Goal: Task Accomplishment & Management: Manage account settings

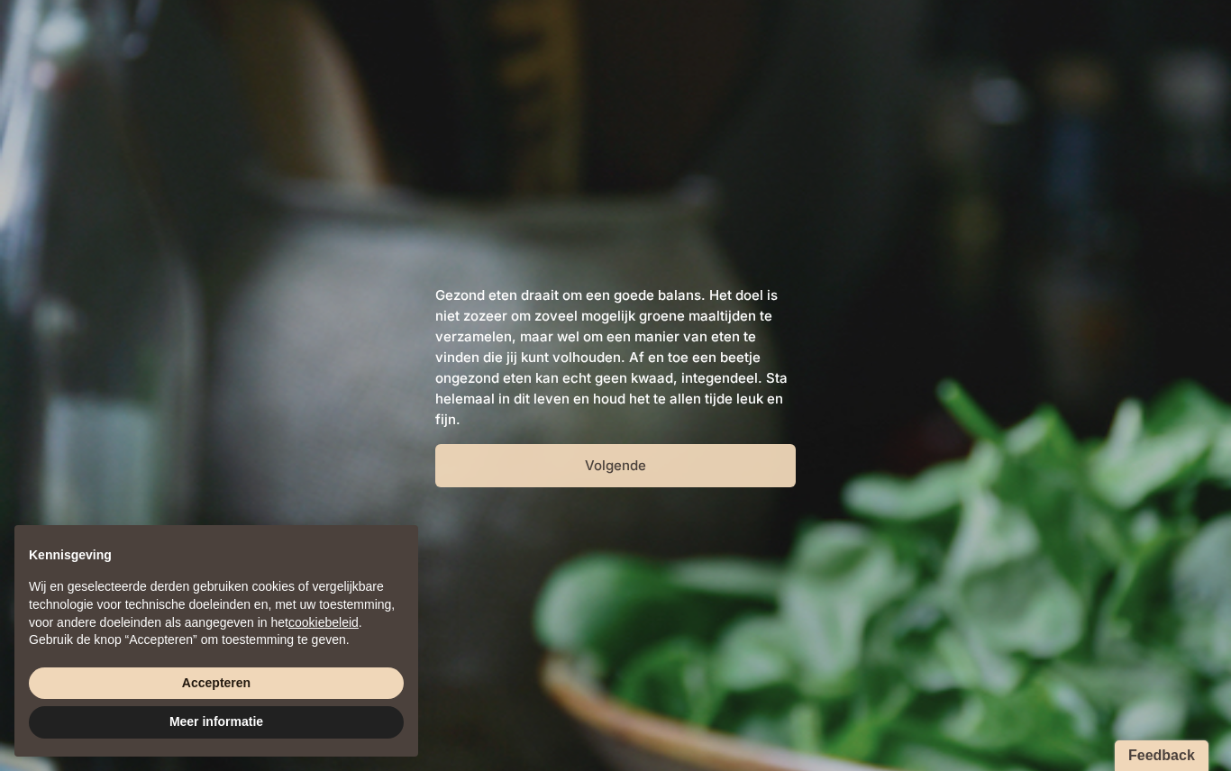
click at [716, 462] on button "Volgende" at bounding box center [615, 465] width 360 height 43
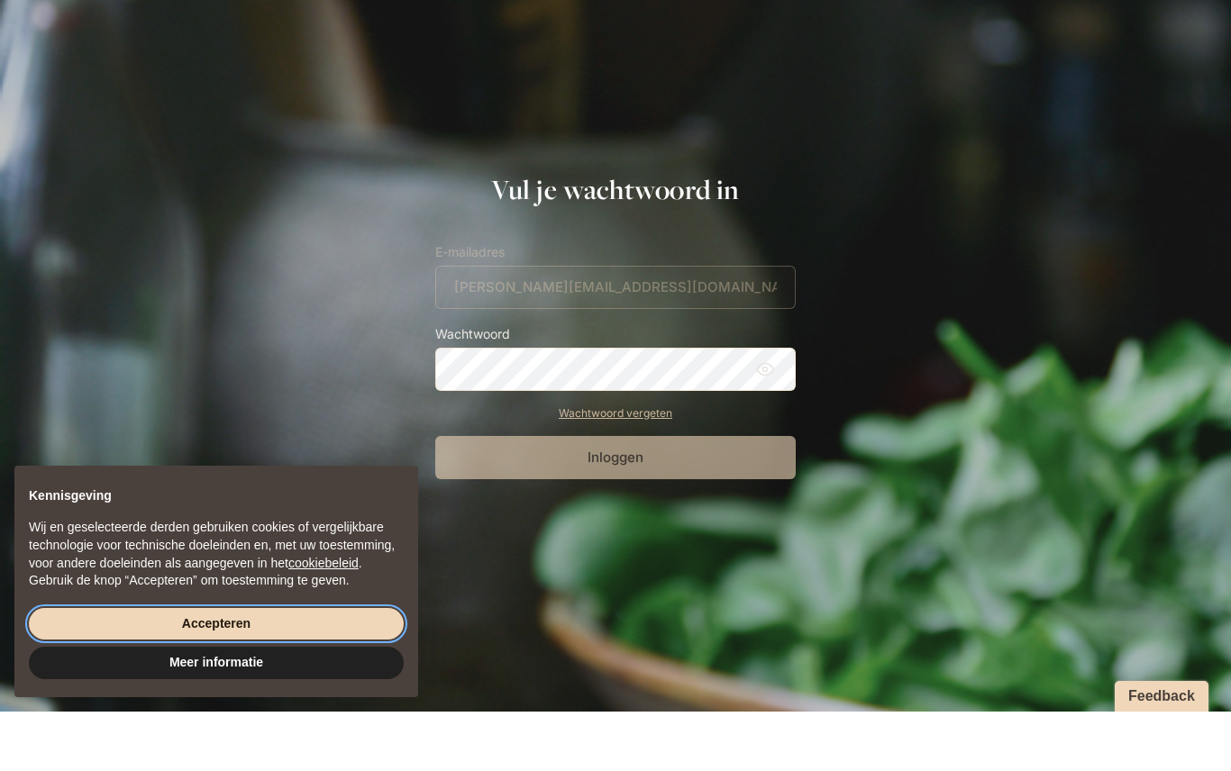
click at [61, 668] on button "Accepteren" at bounding box center [216, 684] width 375 height 32
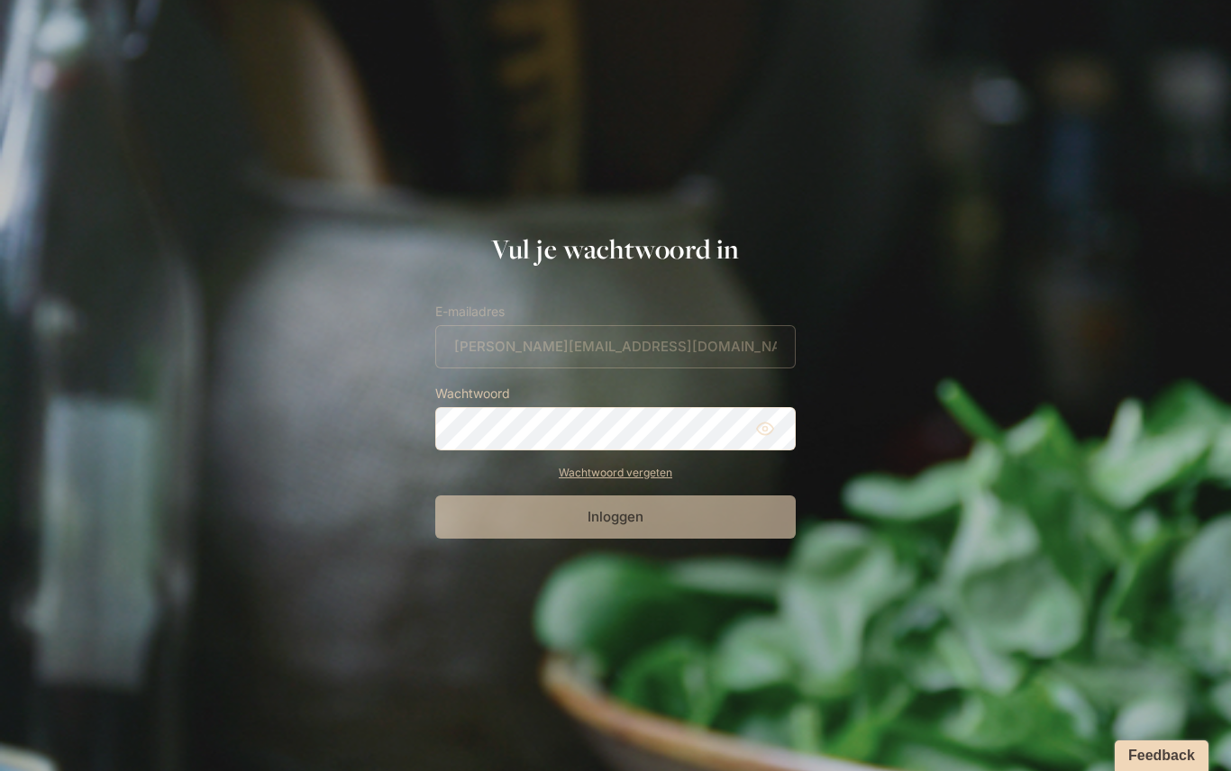
click at [537, 402] on label "Wachtwoord" at bounding box center [615, 393] width 360 height 21
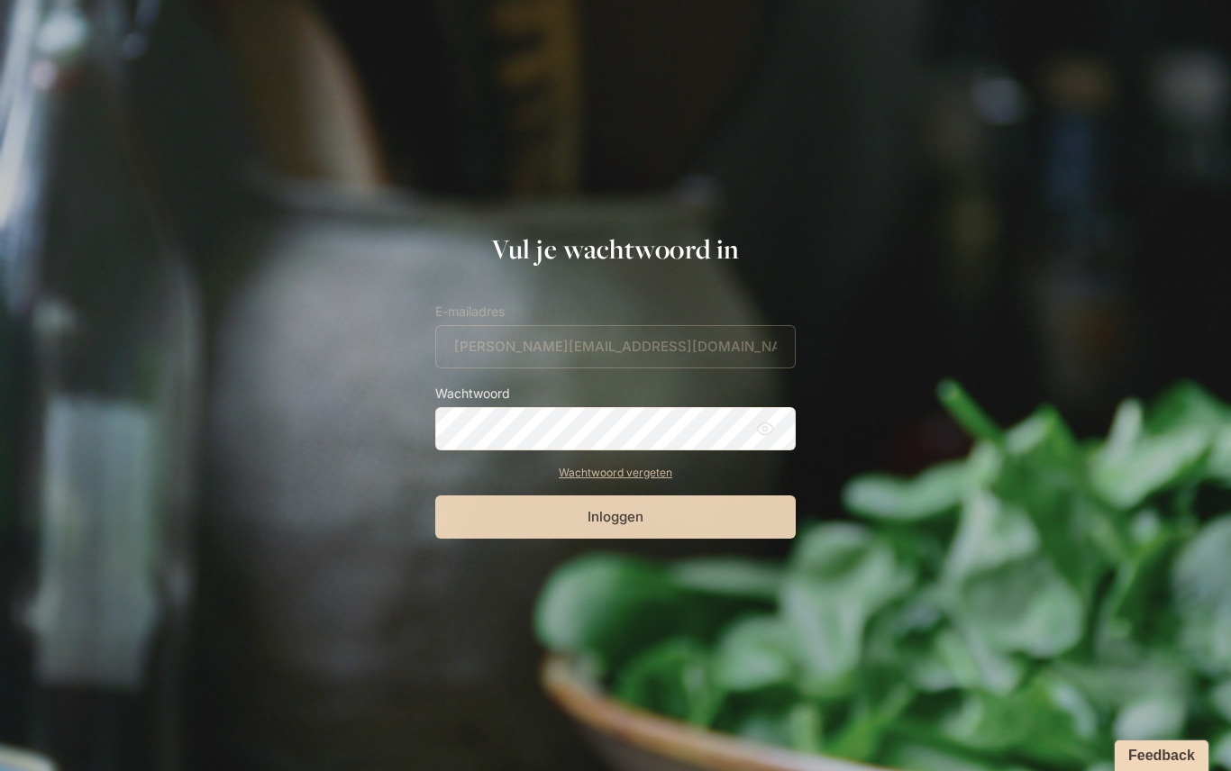
click at [743, 524] on button "Inloggen" at bounding box center [615, 517] width 360 height 43
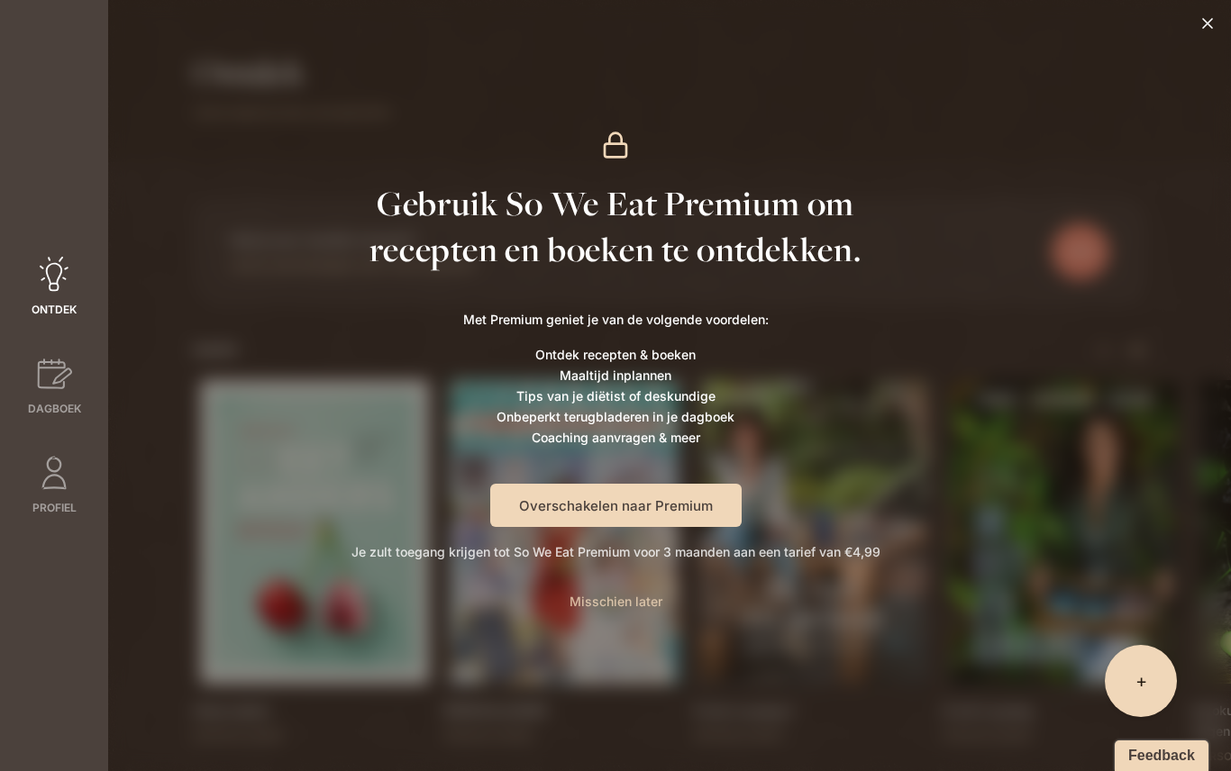
click at [641, 605] on span "Misschien later" at bounding box center [615, 601] width 93 height 15
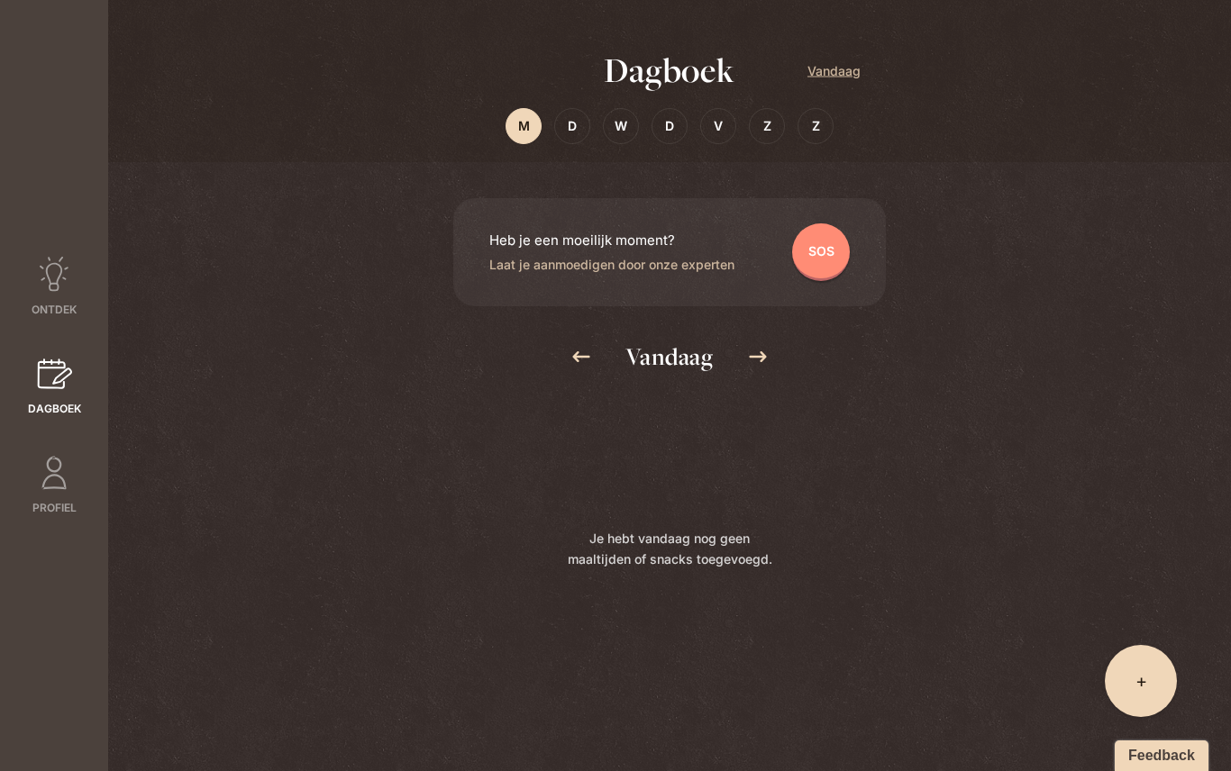
click at [1142, 665] on div "+ Wat eet je? Party-moment Om zeep" at bounding box center [1141, 681] width 72 height 72
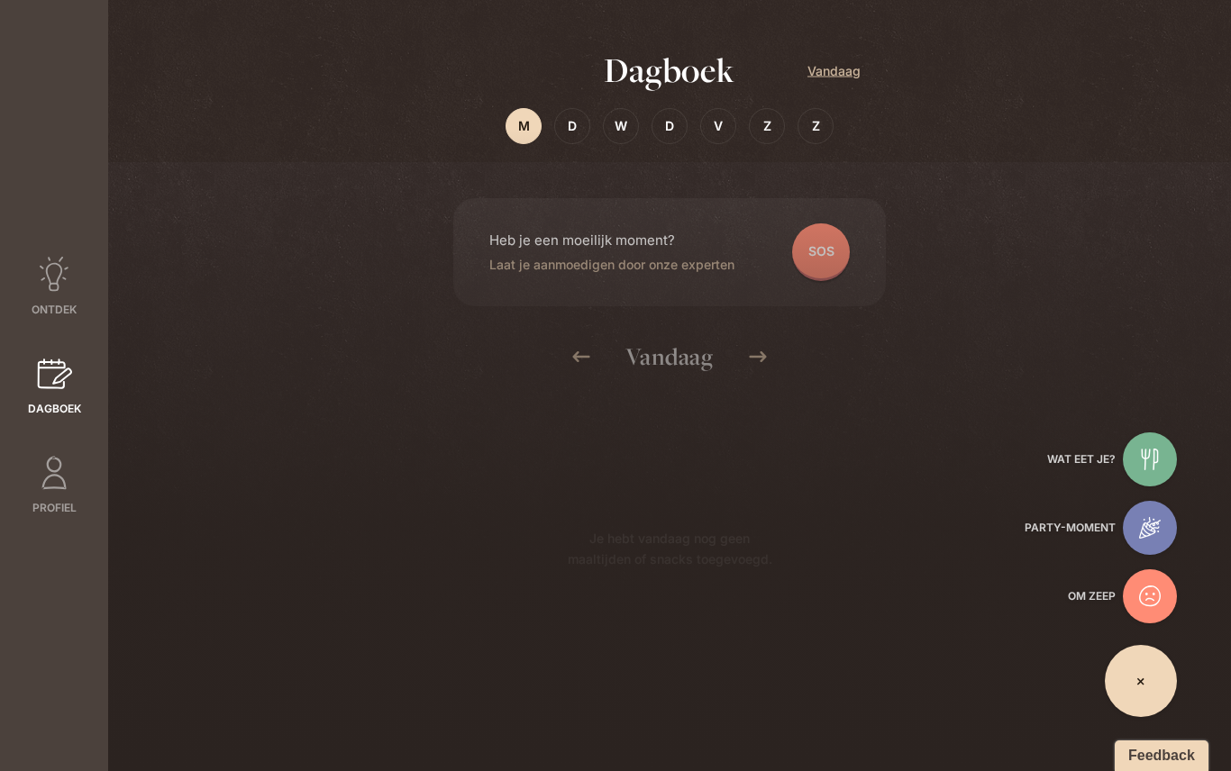
click at [1154, 455] on icon at bounding box center [1149, 460] width 17 height 22
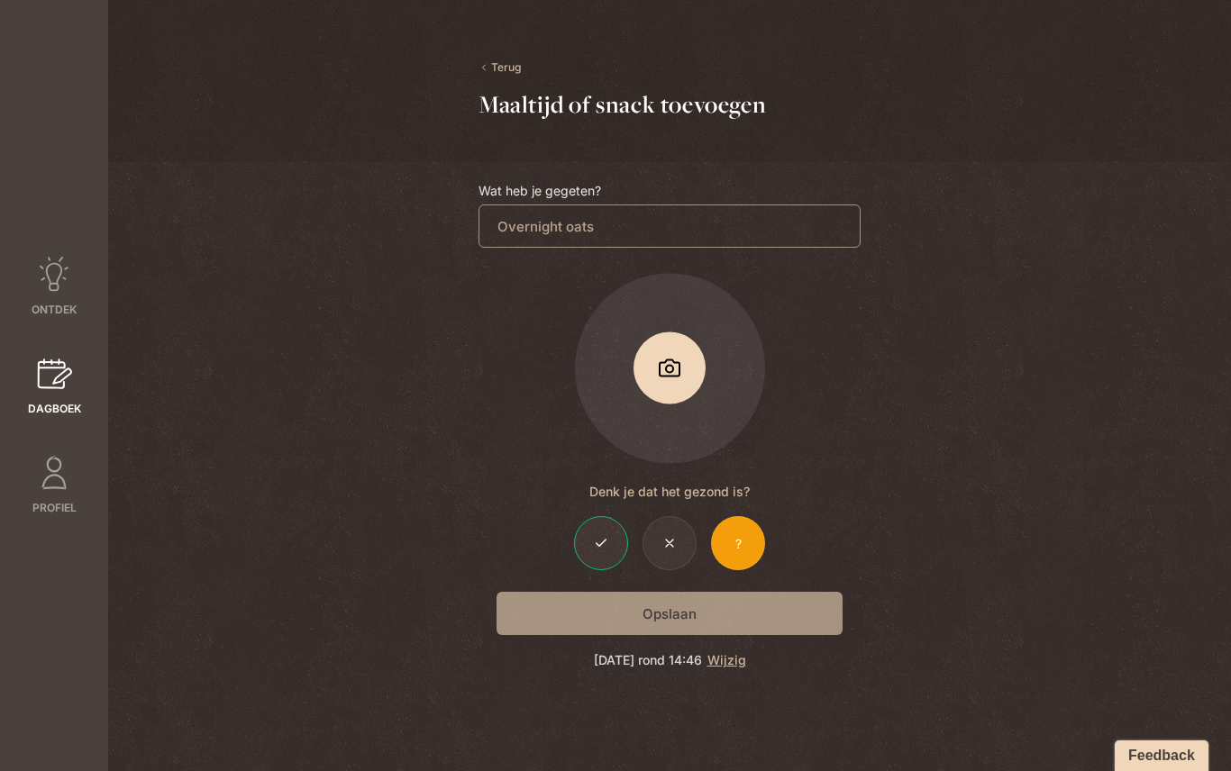
click at [605, 543] on icon at bounding box center [601, 543] width 14 height 14
click at [801, 612] on div "Opslaan" at bounding box center [669, 613] width 382 height 43
click at [694, 613] on div "Opslaan" at bounding box center [669, 613] width 382 height 43
click at [633, 219] on input "Overnight oats" at bounding box center [669, 226] width 382 height 43
type input "O"
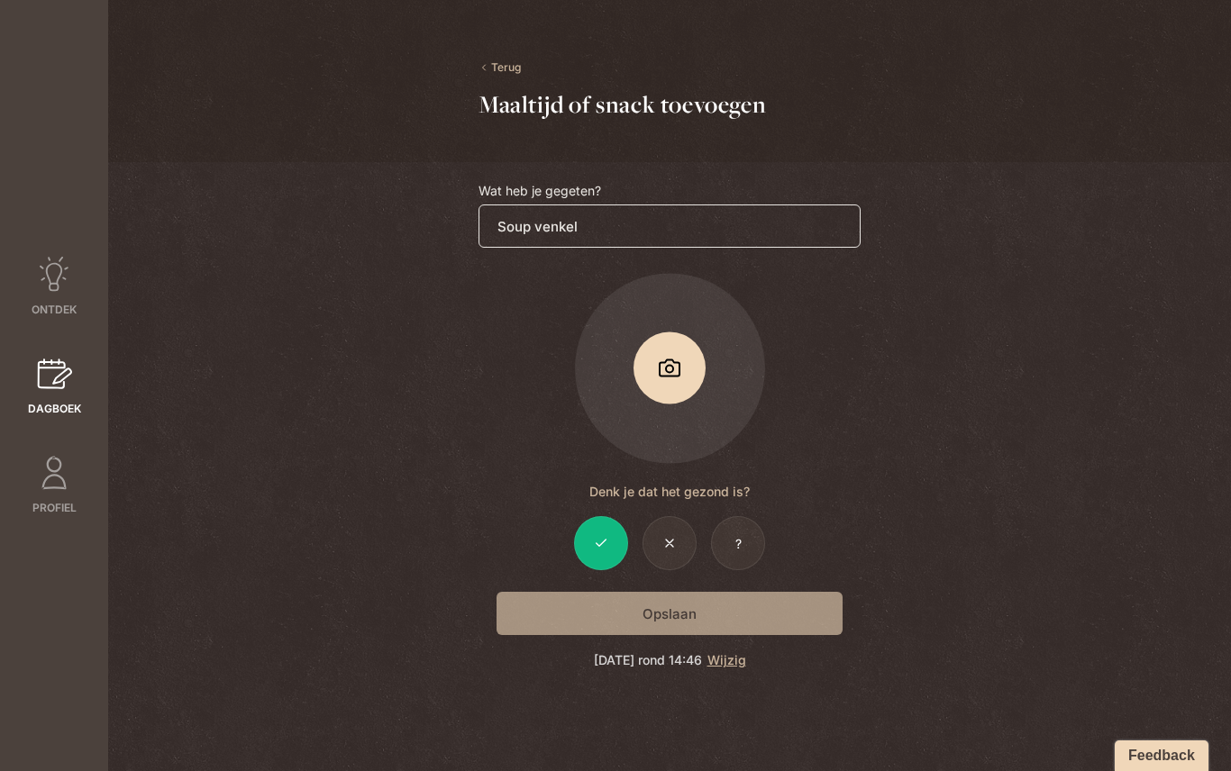
type input "Soup venkel"
click at [779, 613] on div "Opslaan" at bounding box center [669, 613] width 382 height 43
click at [687, 614] on div "Opslaan" at bounding box center [669, 613] width 382 height 43
click at [695, 609] on div "Opslaan" at bounding box center [669, 613] width 382 height 43
click at [44, 257] on icon at bounding box center [54, 275] width 36 height 36
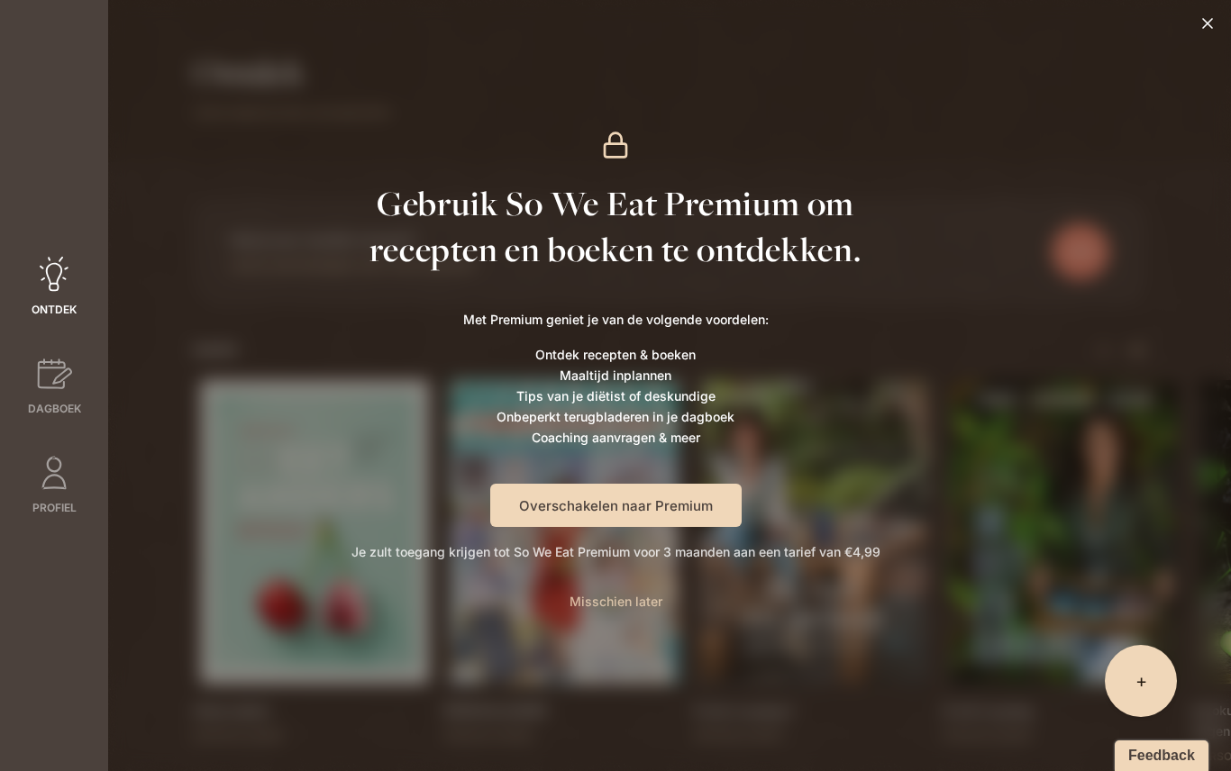
click at [615, 607] on span "Misschien later" at bounding box center [615, 601] width 93 height 15
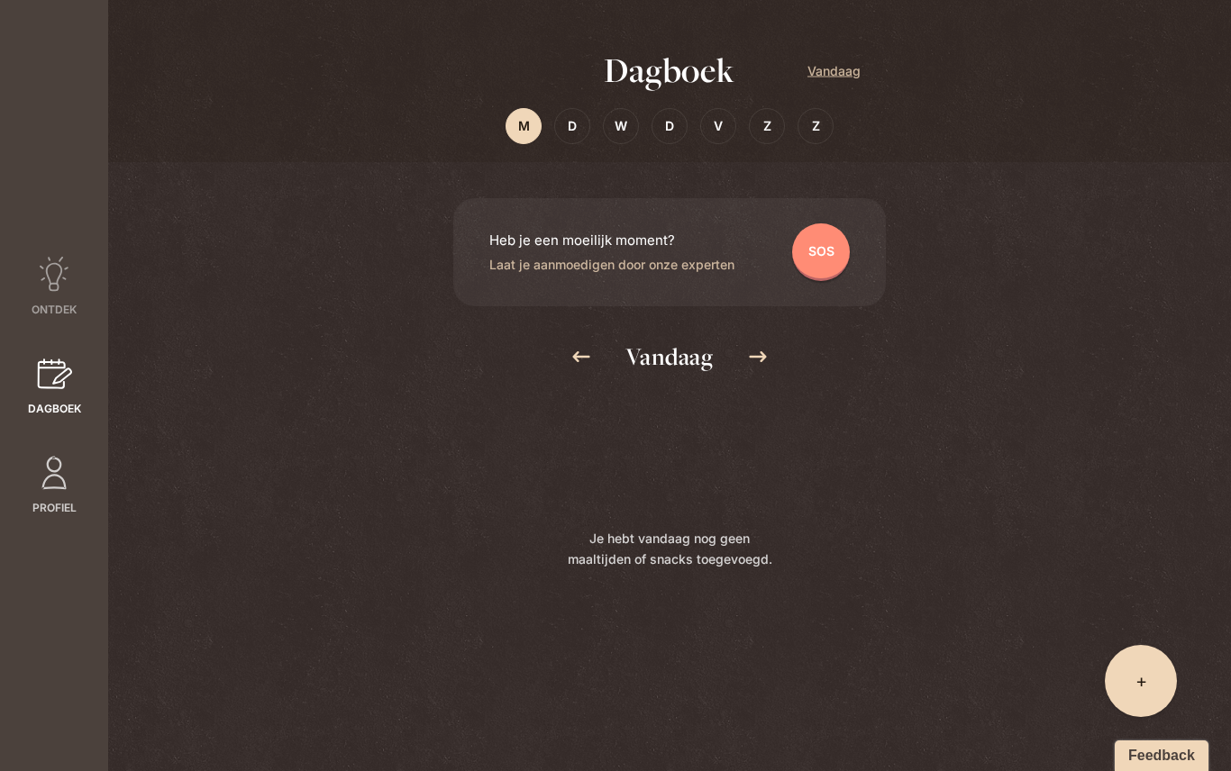
click at [48, 457] on icon at bounding box center [53, 473] width 24 height 33
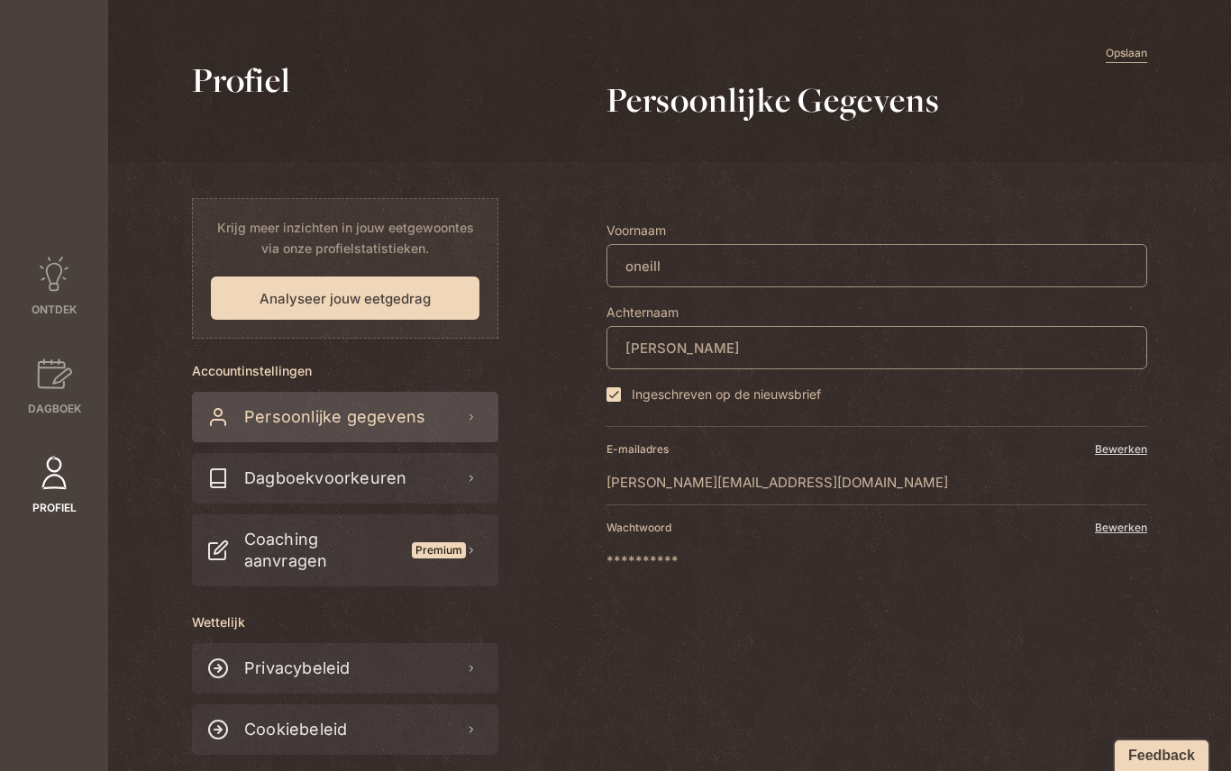
click at [257, 303] on button "Analyseer jouw eetgedrag" at bounding box center [345, 298] width 268 height 43
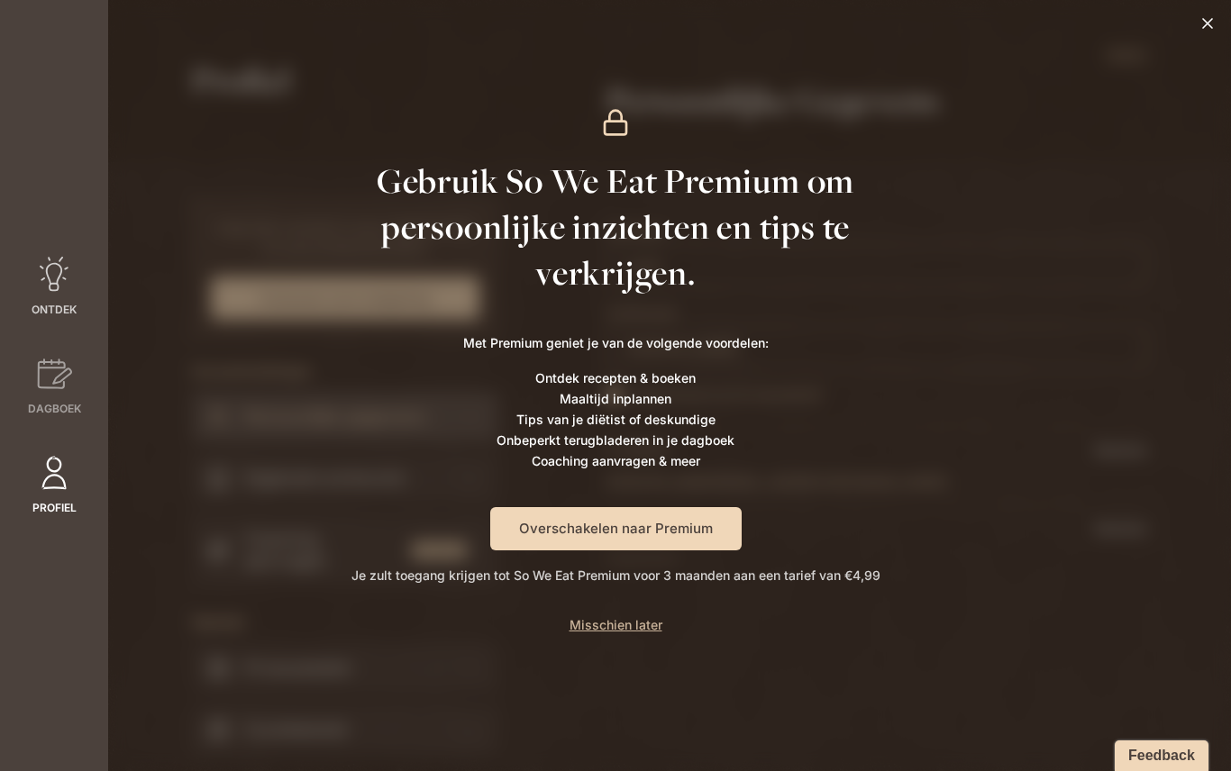
click at [51, 257] on icon at bounding box center [54, 275] width 36 height 36
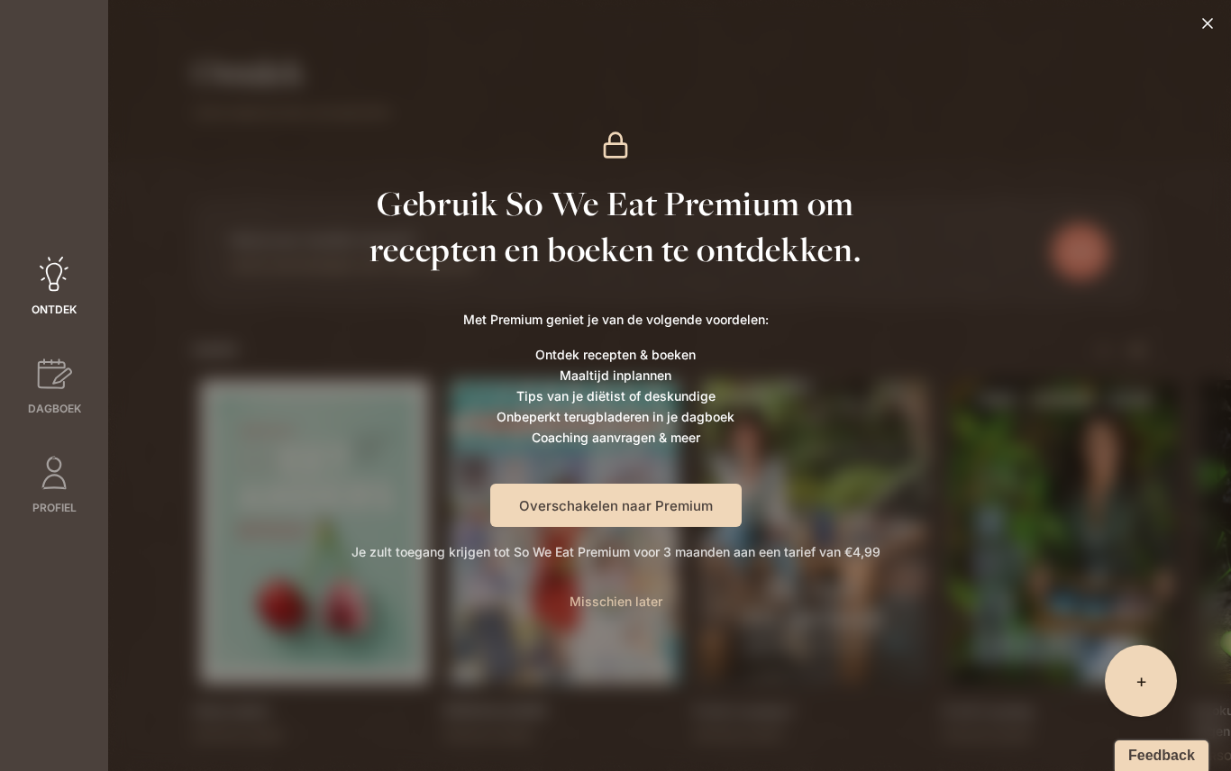
click at [650, 598] on span "Misschien later" at bounding box center [615, 601] width 93 height 15
